Goal: Task Accomplishment & Management: Manage account settings

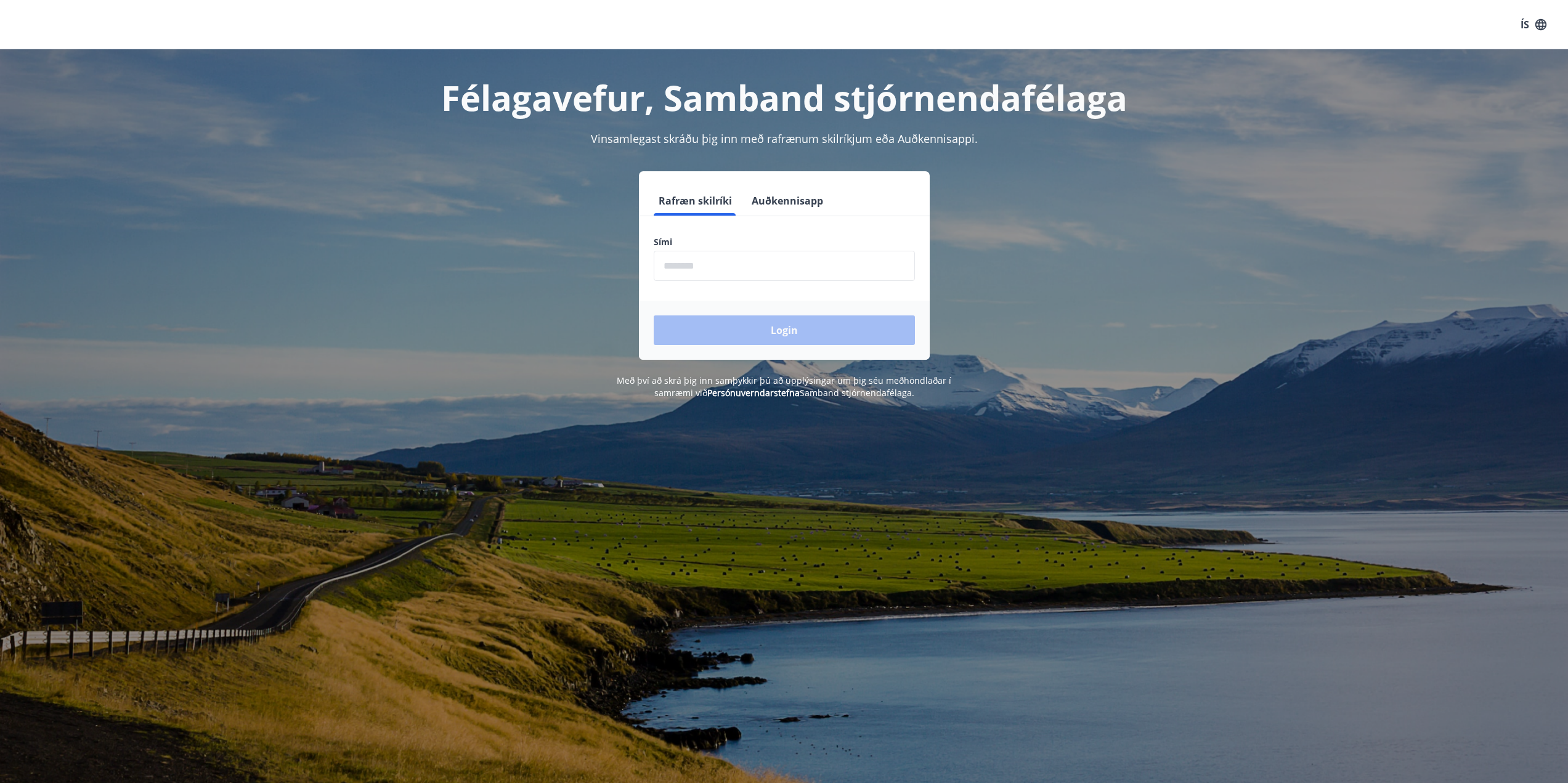
click at [699, 268] on input "phone" at bounding box center [784, 265] width 262 height 30
type input "********"
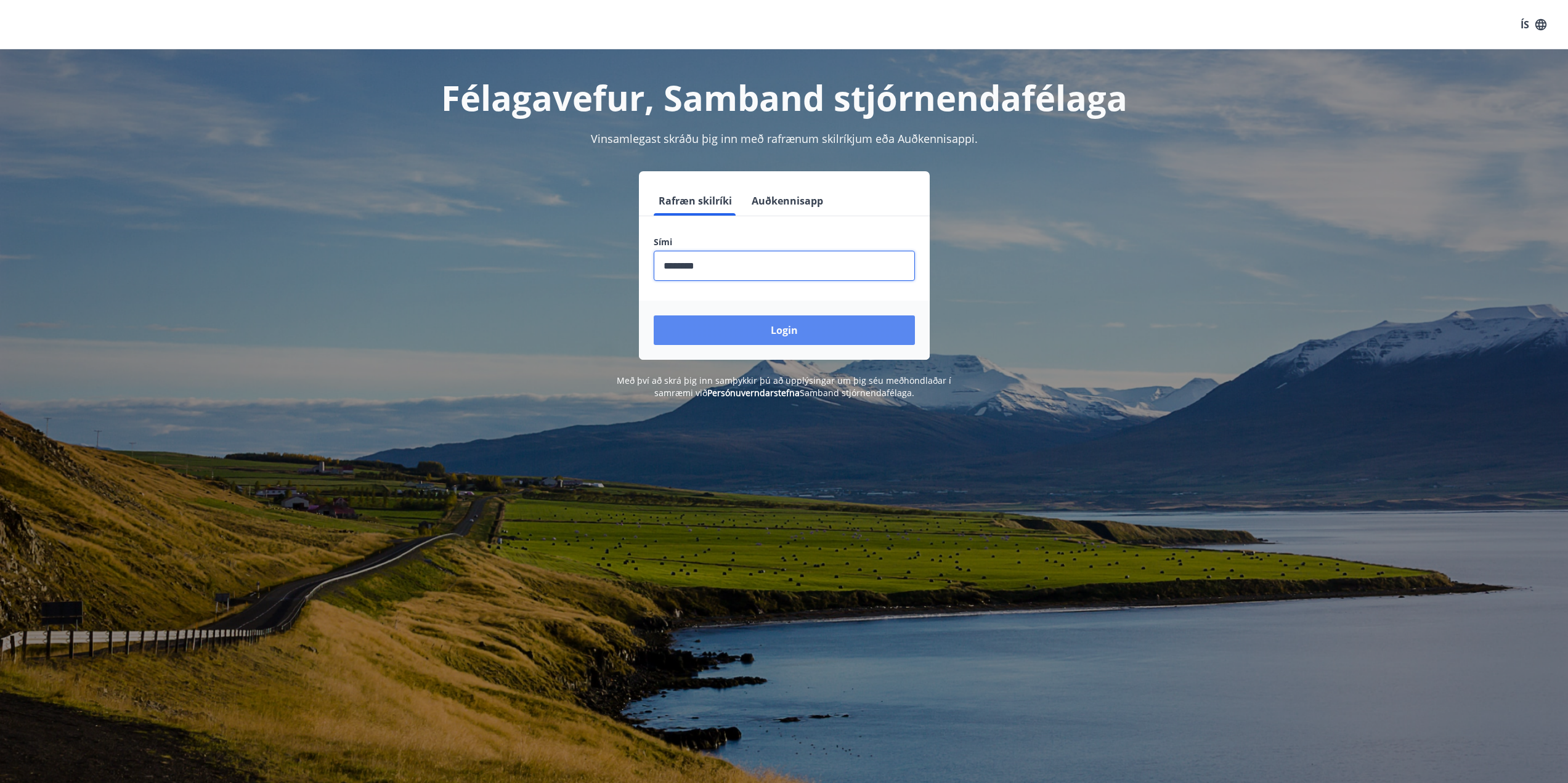
click at [771, 329] on button "Login" at bounding box center [784, 330] width 262 height 30
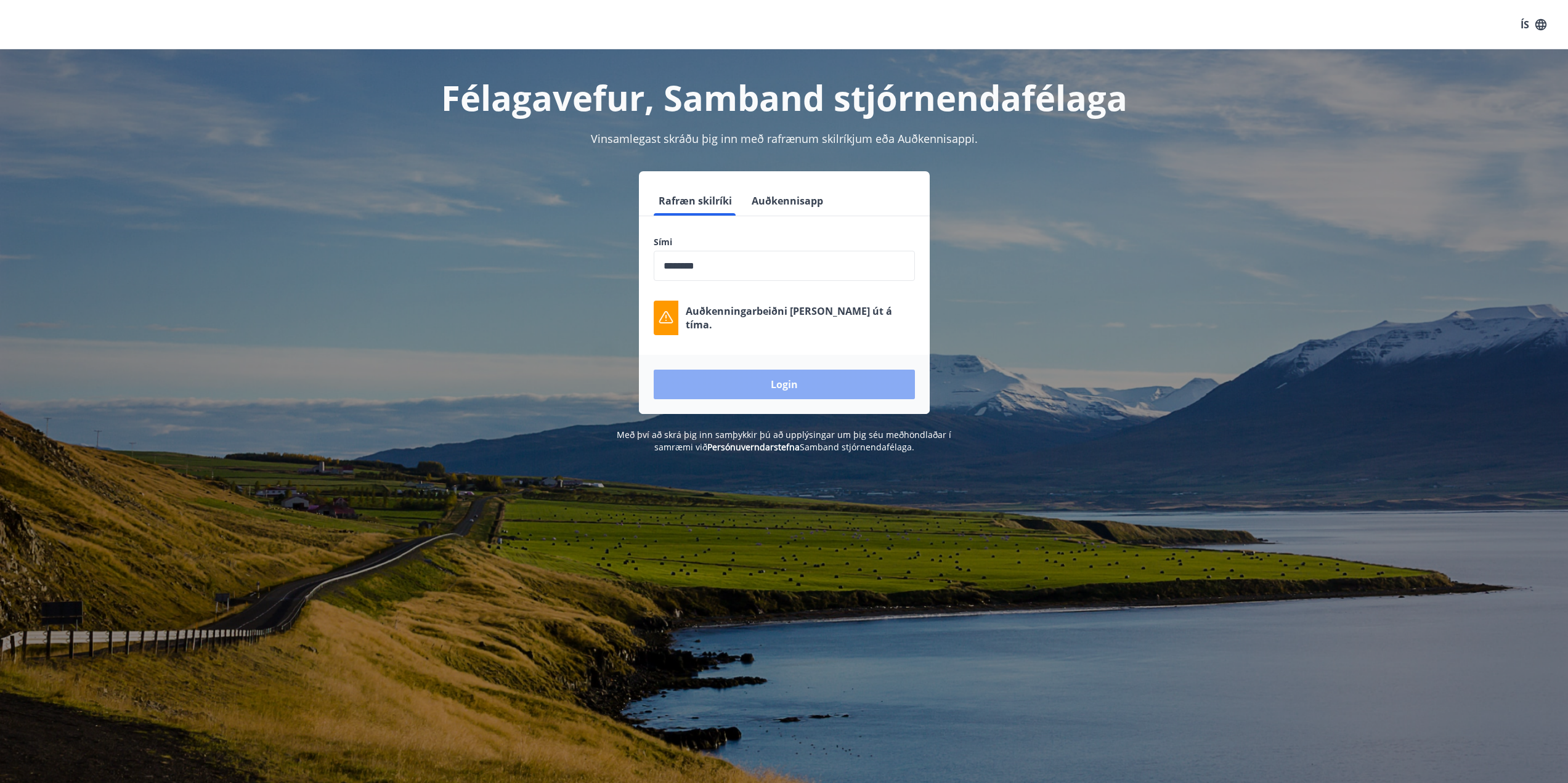
click at [776, 385] on button "Login" at bounding box center [784, 384] width 262 height 30
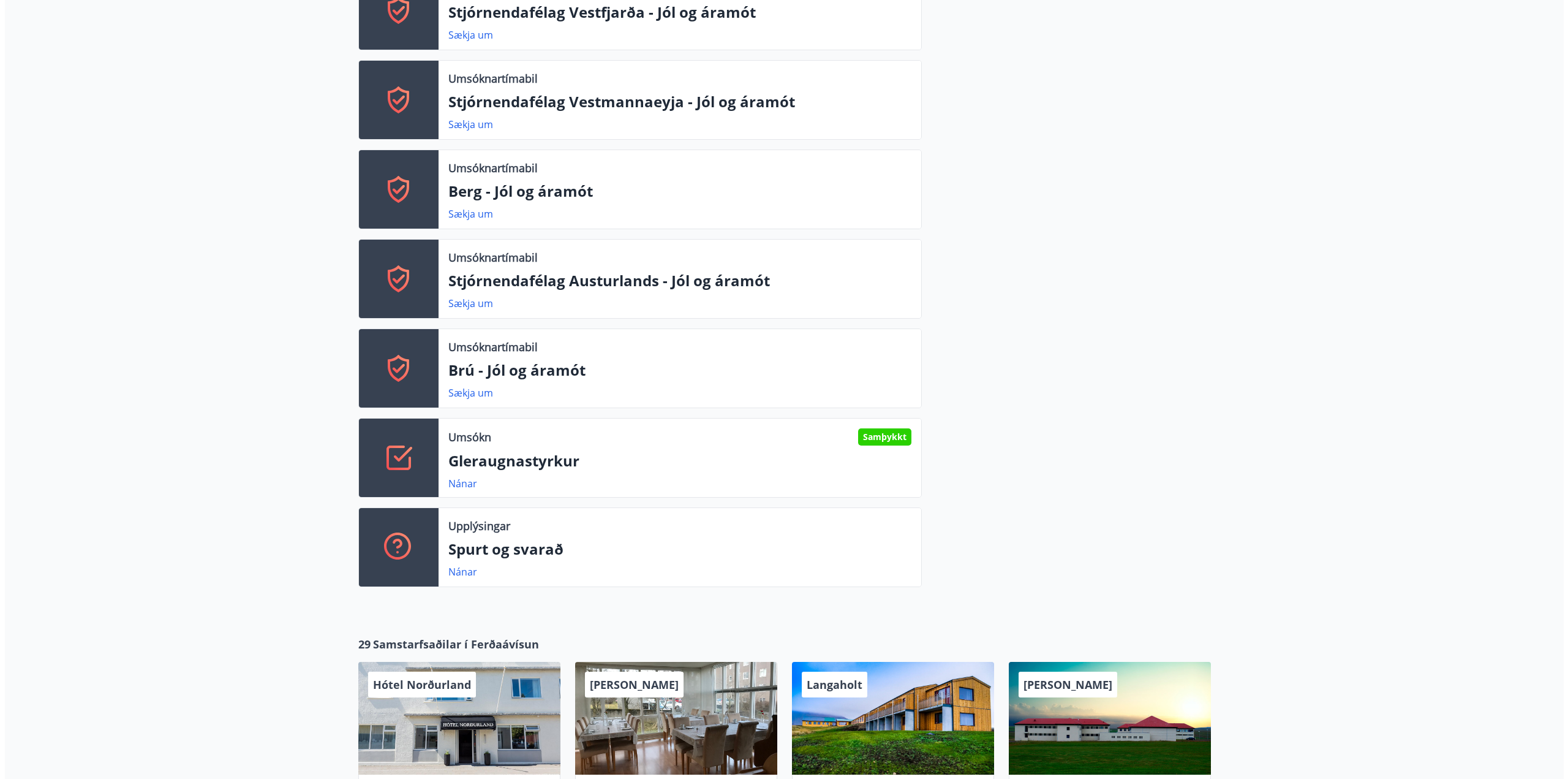
scroll to position [735, 0]
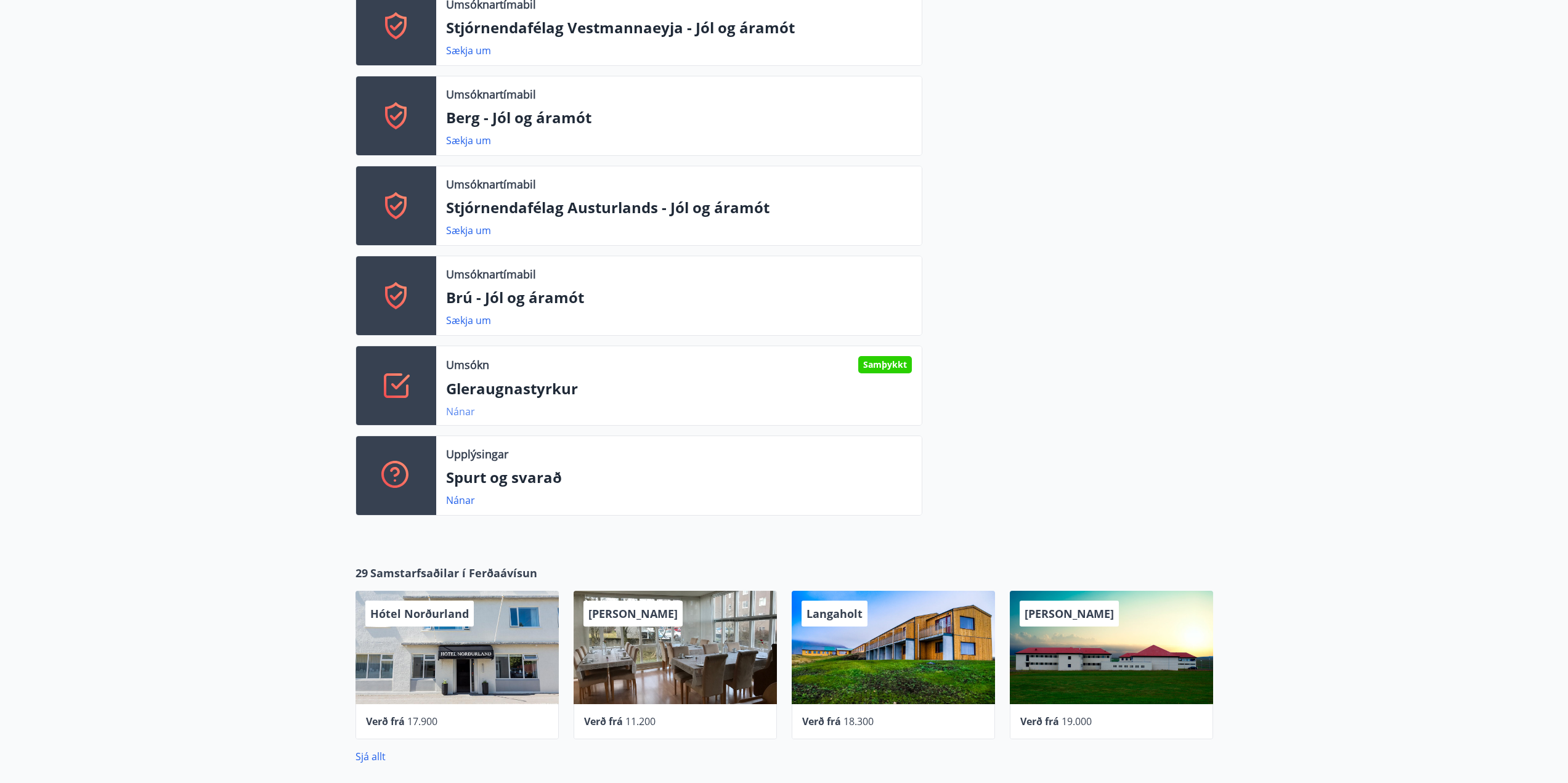
click at [459, 411] on link "Nánar" at bounding box center [460, 411] width 29 height 13
